Goal: Use online tool/utility: Utilize a website feature to perform a specific function

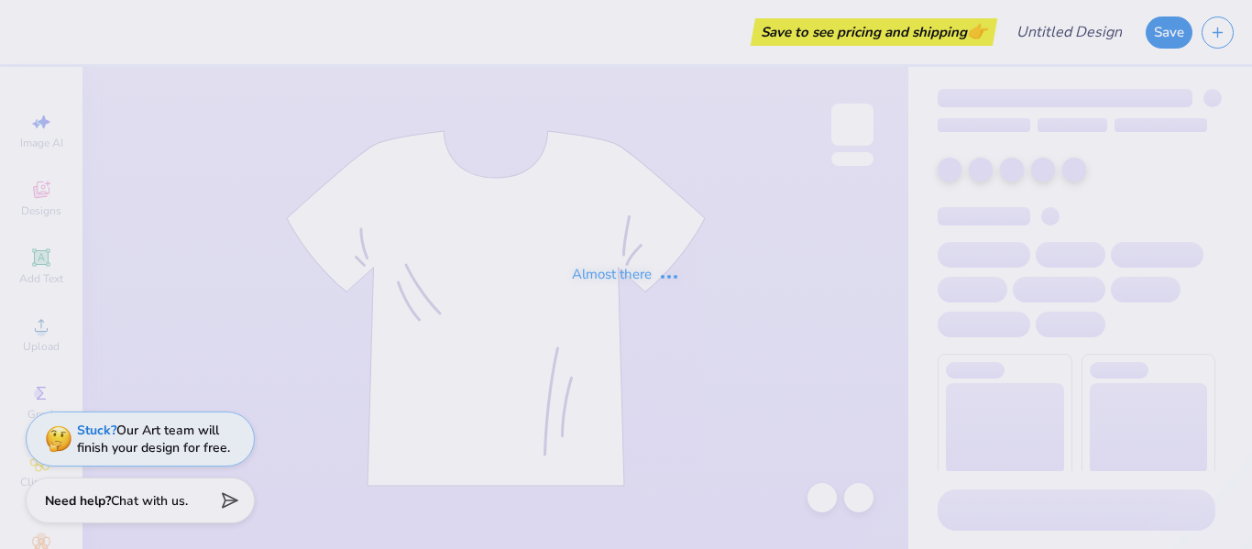
click at [516, 19] on div "Almost there" at bounding box center [626, 274] width 1252 height 549
click at [830, 159] on div "Almost there" at bounding box center [626, 274] width 1252 height 549
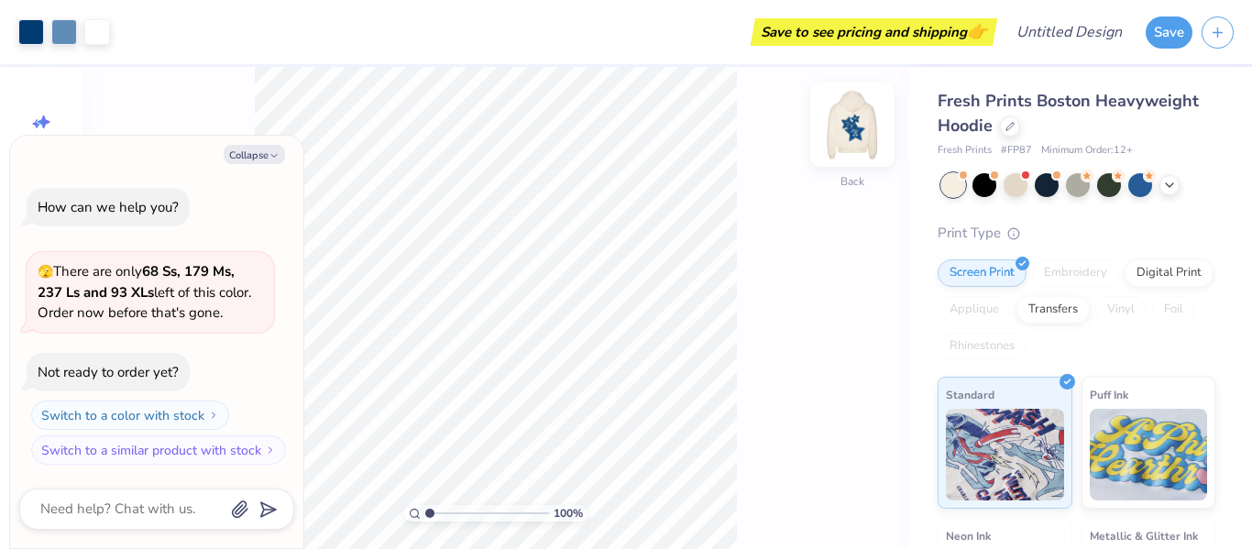
click at [847, 115] on img at bounding box center [852, 124] width 73 height 73
click at [193, 71] on div "100 % Back" at bounding box center [495, 308] width 826 height 482
click at [270, 155] on icon "button" at bounding box center [274, 155] width 11 height 11
type textarea "x"
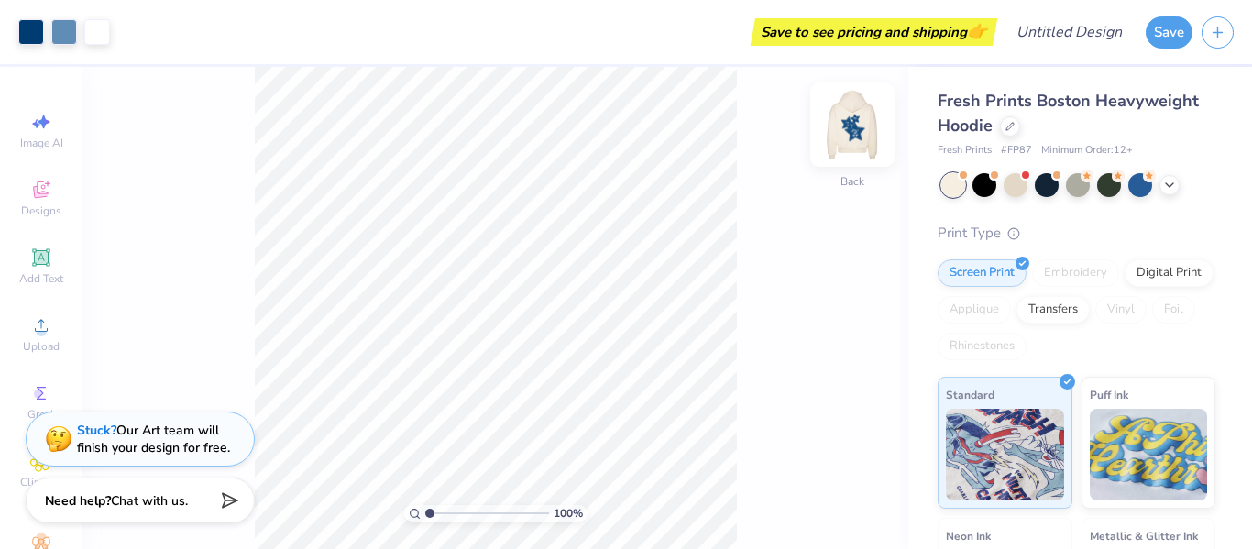
click at [859, 140] on img at bounding box center [852, 124] width 73 height 73
click at [896, 282] on div "100 % Back" at bounding box center [495, 308] width 826 height 482
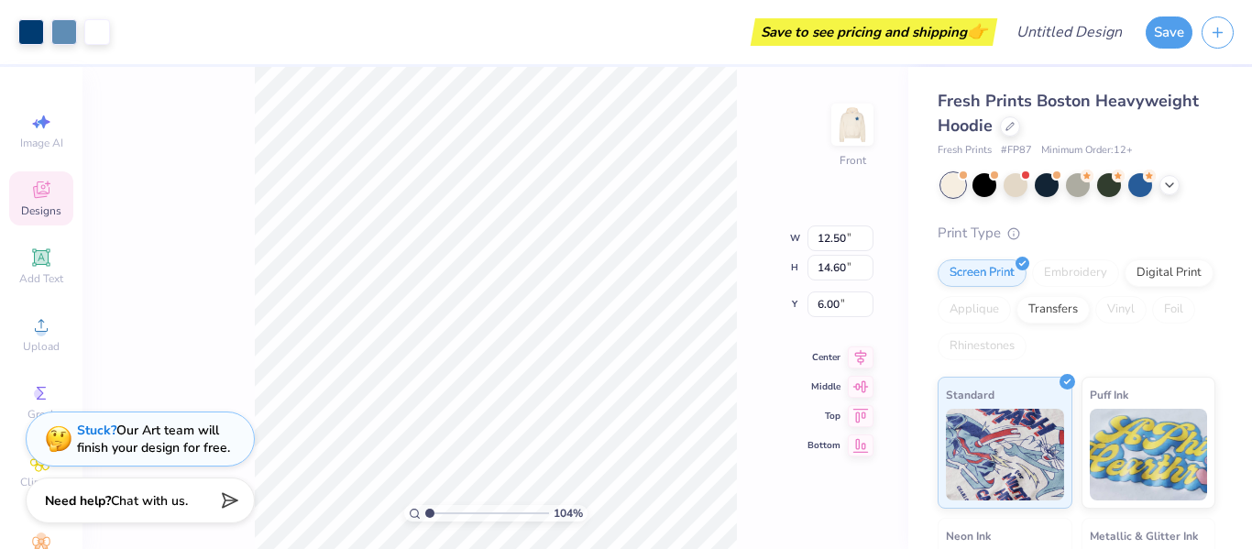
type input "1.03972086685582"
type textarea "x"
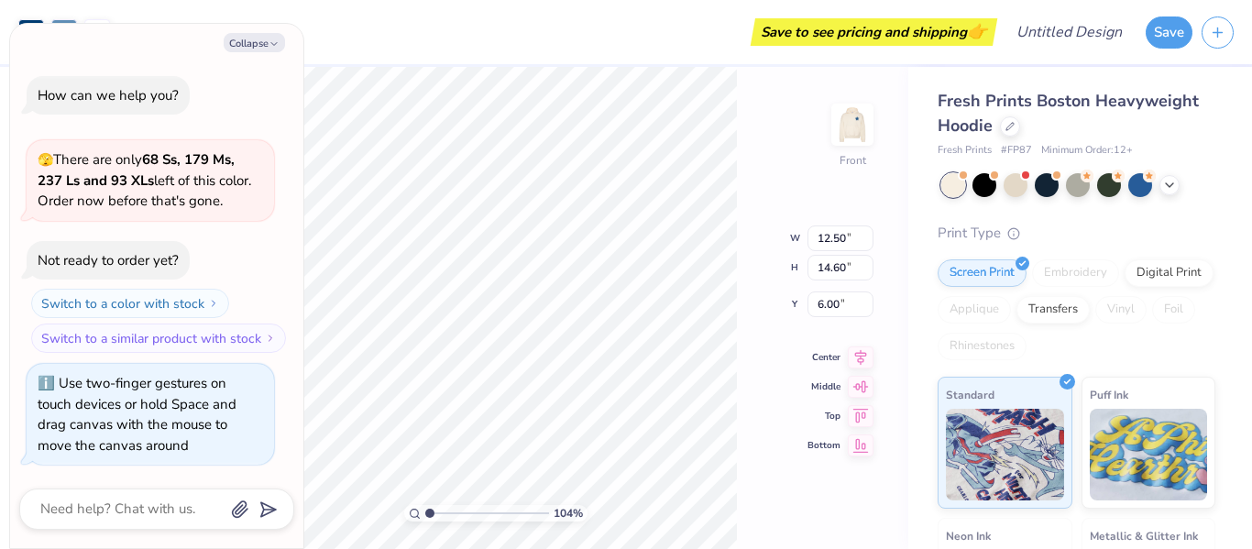
type input "1.04076822877377"
type textarea "x"
type input "1.04292113151524"
type textarea "x"
type input "1.05928086774009"
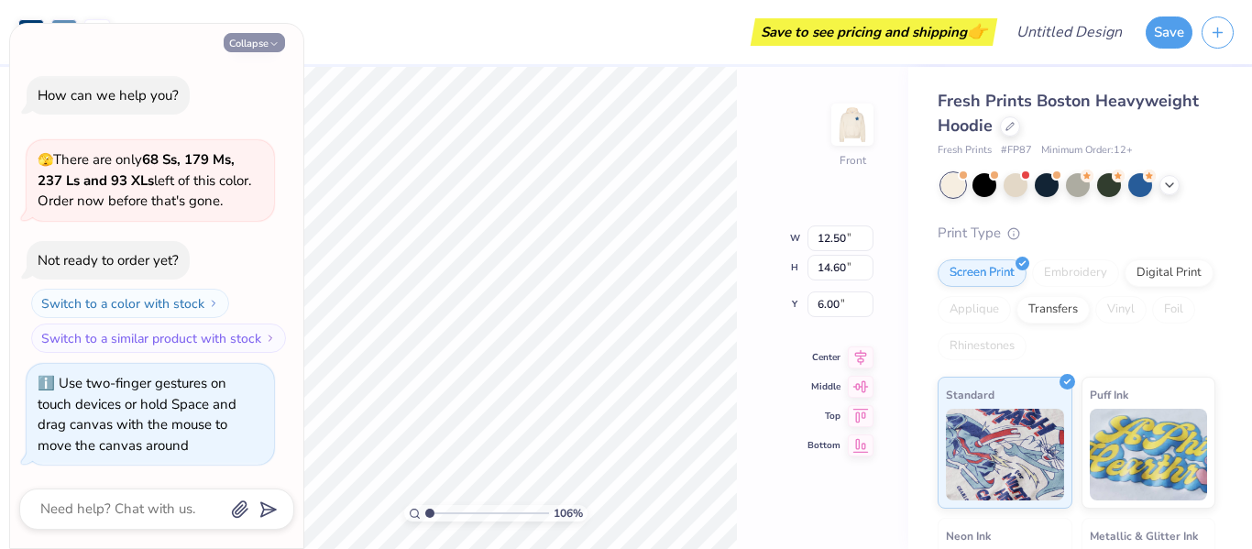
click at [258, 37] on button "Collapse" at bounding box center [254, 42] width 61 height 19
type textarea "x"
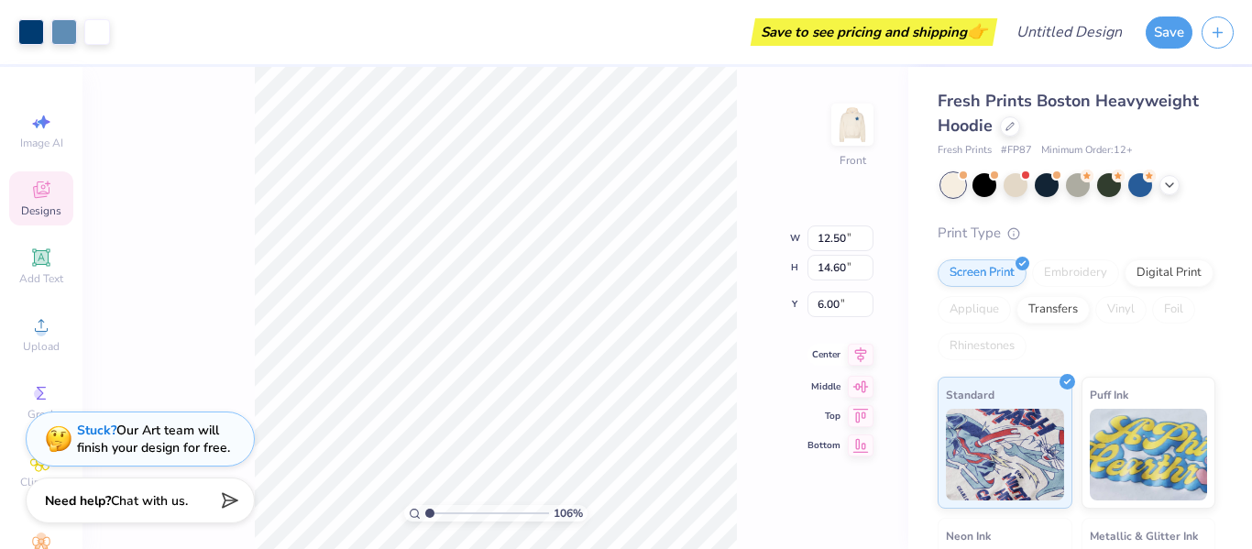
click at [831, 352] on span "Center" at bounding box center [824, 354] width 33 height 13
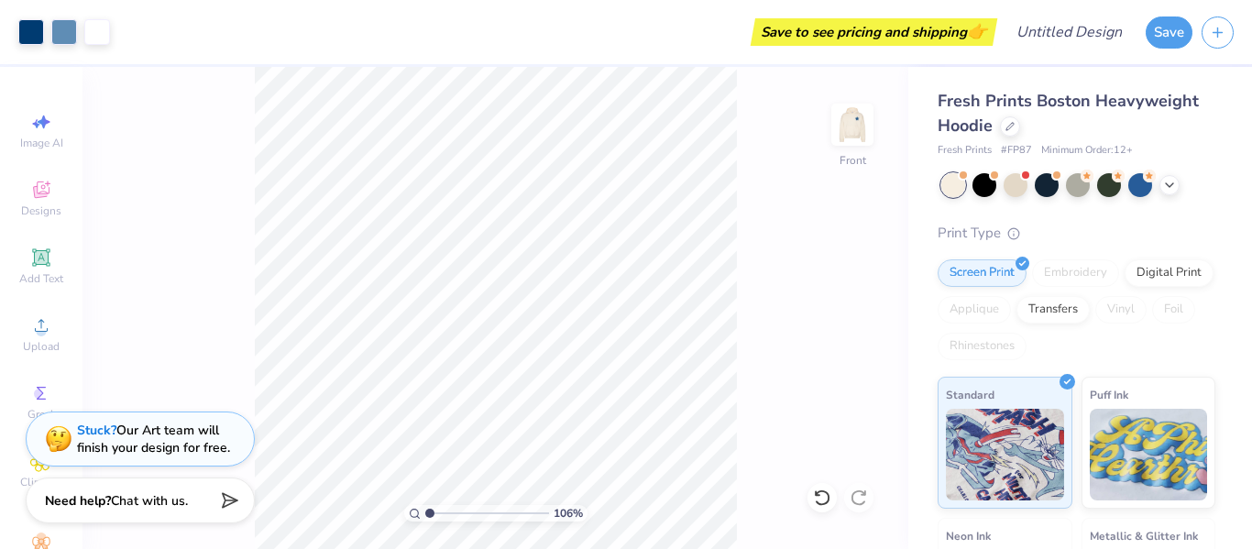
click at [741, 357] on div "106 % Front" at bounding box center [495, 308] width 826 height 482
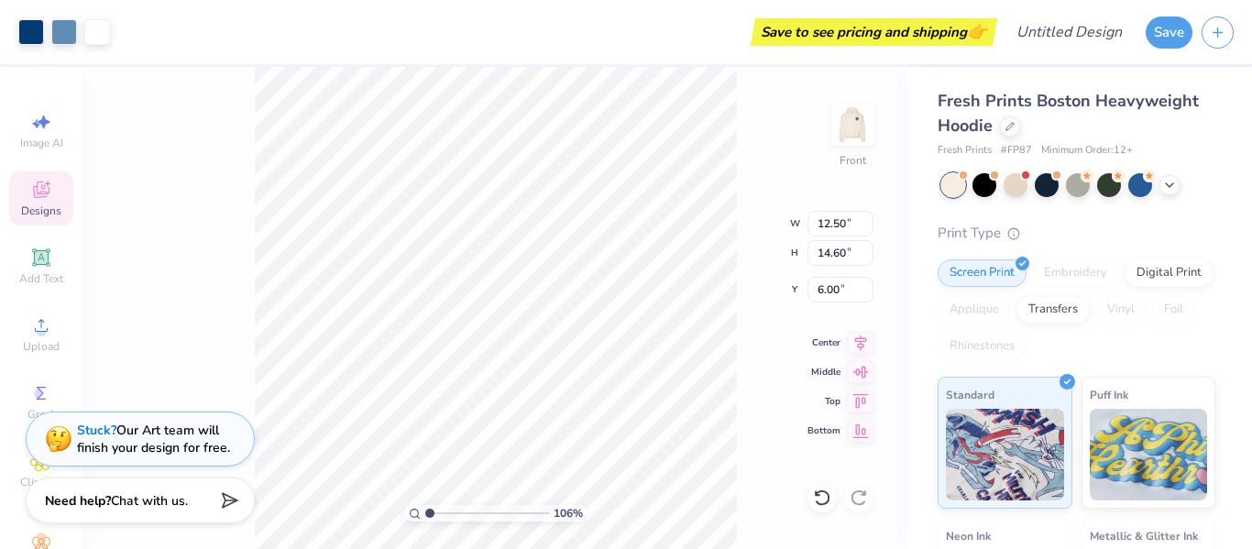
click at [753, 117] on div "106 % Front W 12.50 12.50 " H 14.60 14.60 " Y 6.00 6.00 " Center Middle Top Bot…" at bounding box center [495, 308] width 826 height 482
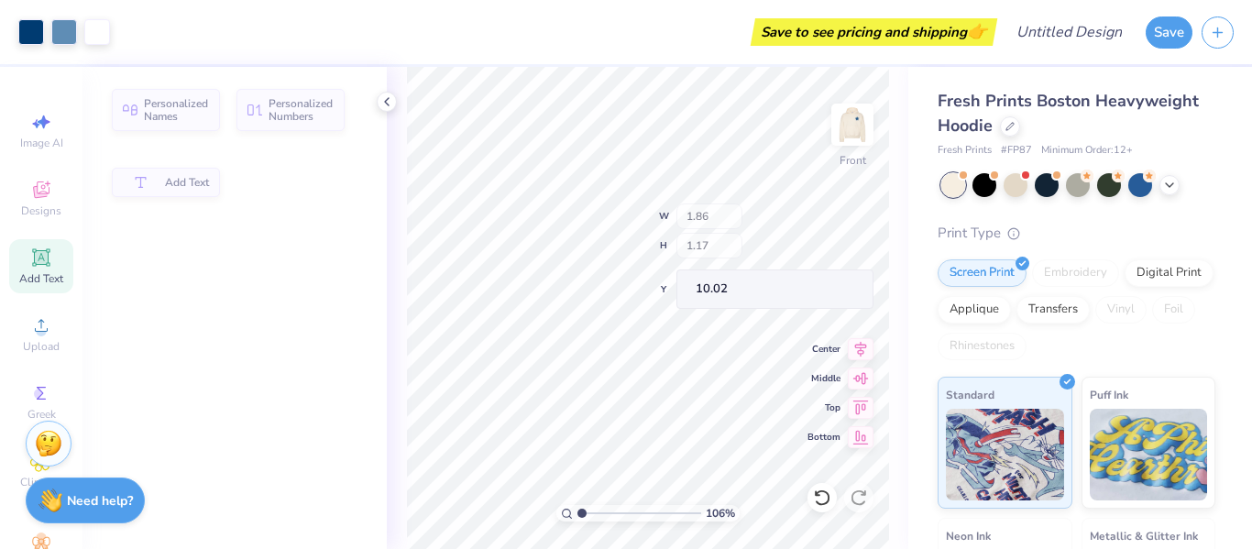
type input "1.05928086774009"
type input "1.86"
type input "1.17"
type input "10.02"
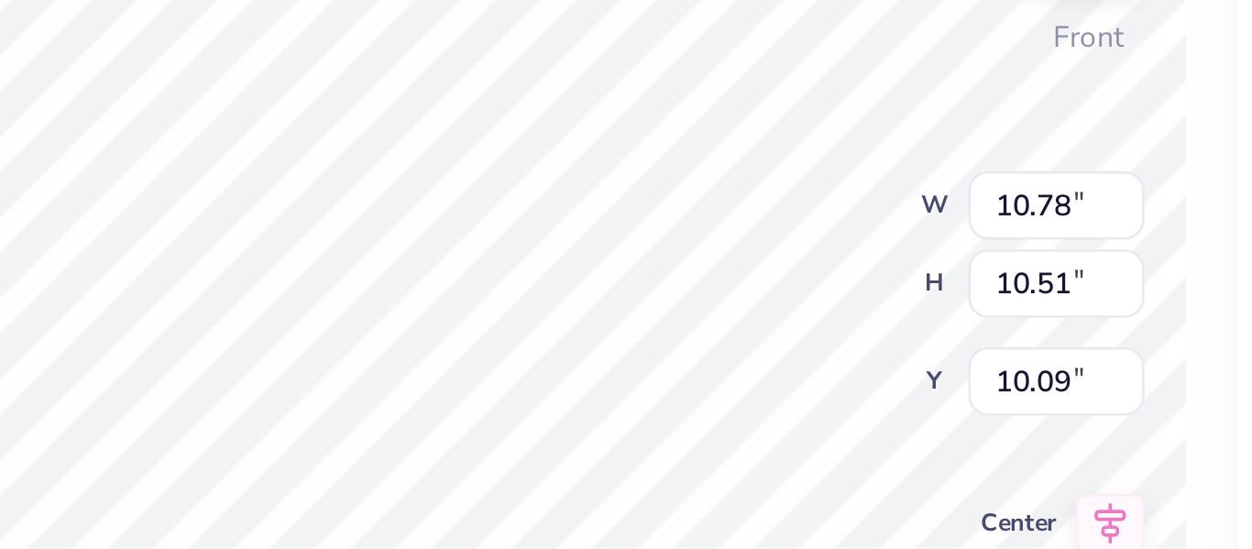
type input "1.05928086774009"
